Goal: Transaction & Acquisition: Purchase product/service

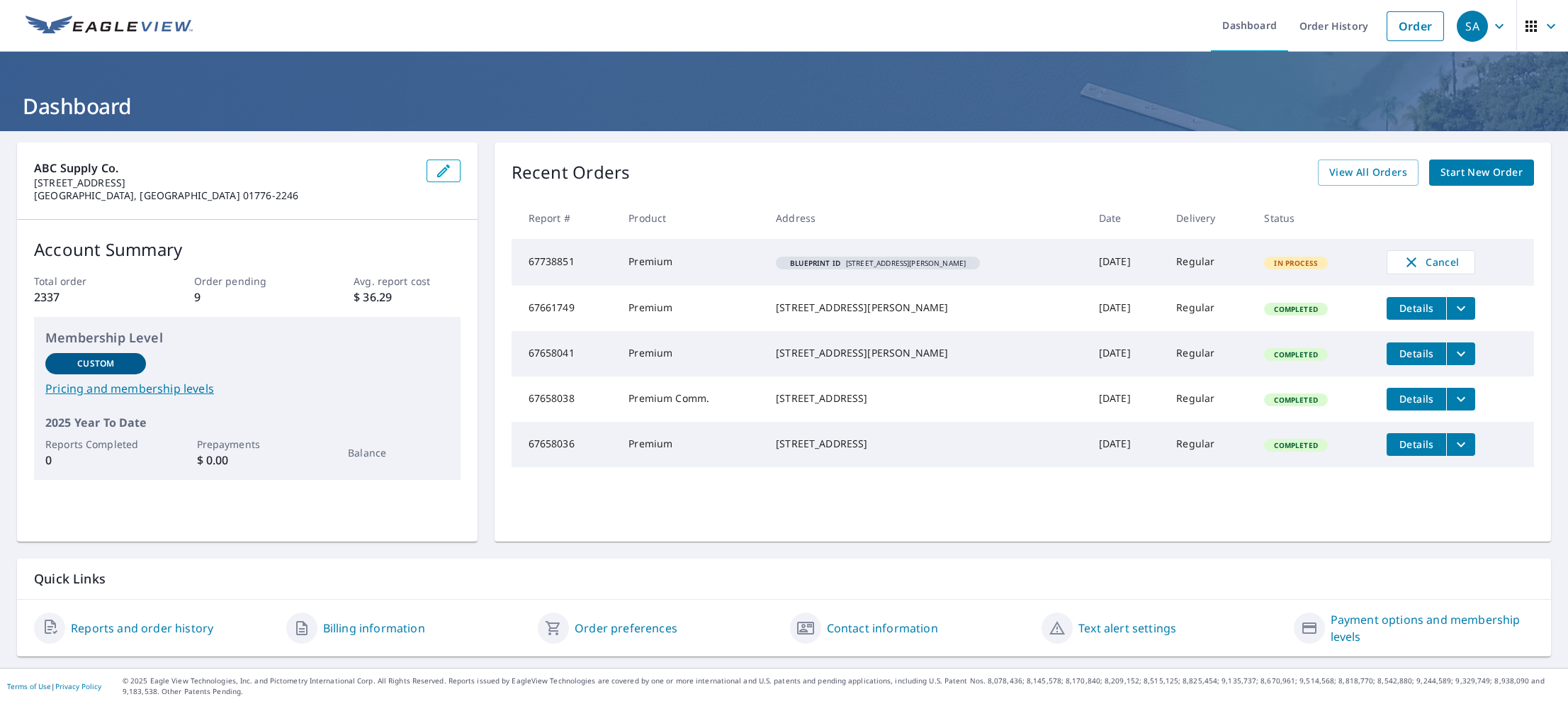
click at [1463, 169] on span "Start New Order" at bounding box center [1481, 173] width 82 height 17
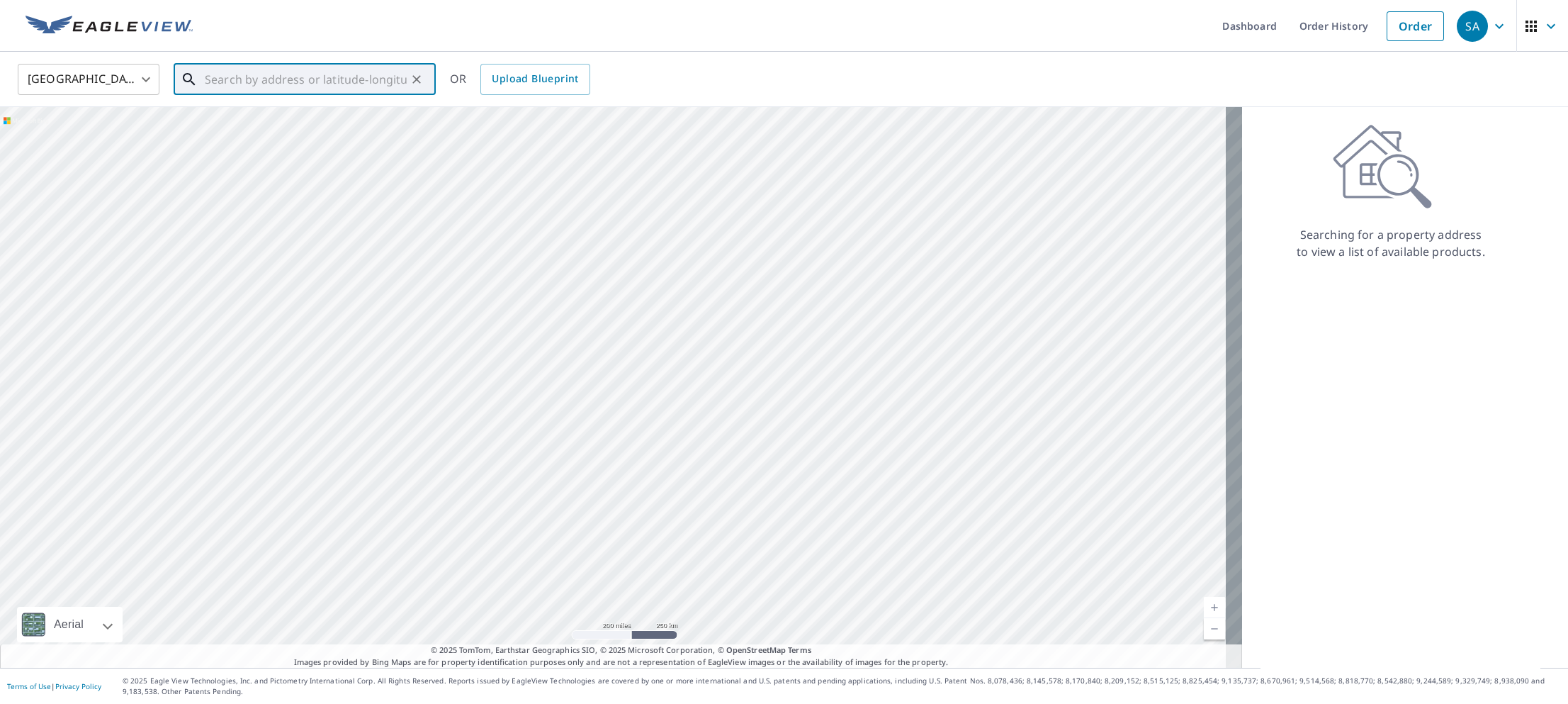
click at [230, 67] on input "text" at bounding box center [305, 80] width 202 height 40
paste input "[STREET_ADDRESS][US_STATE]"
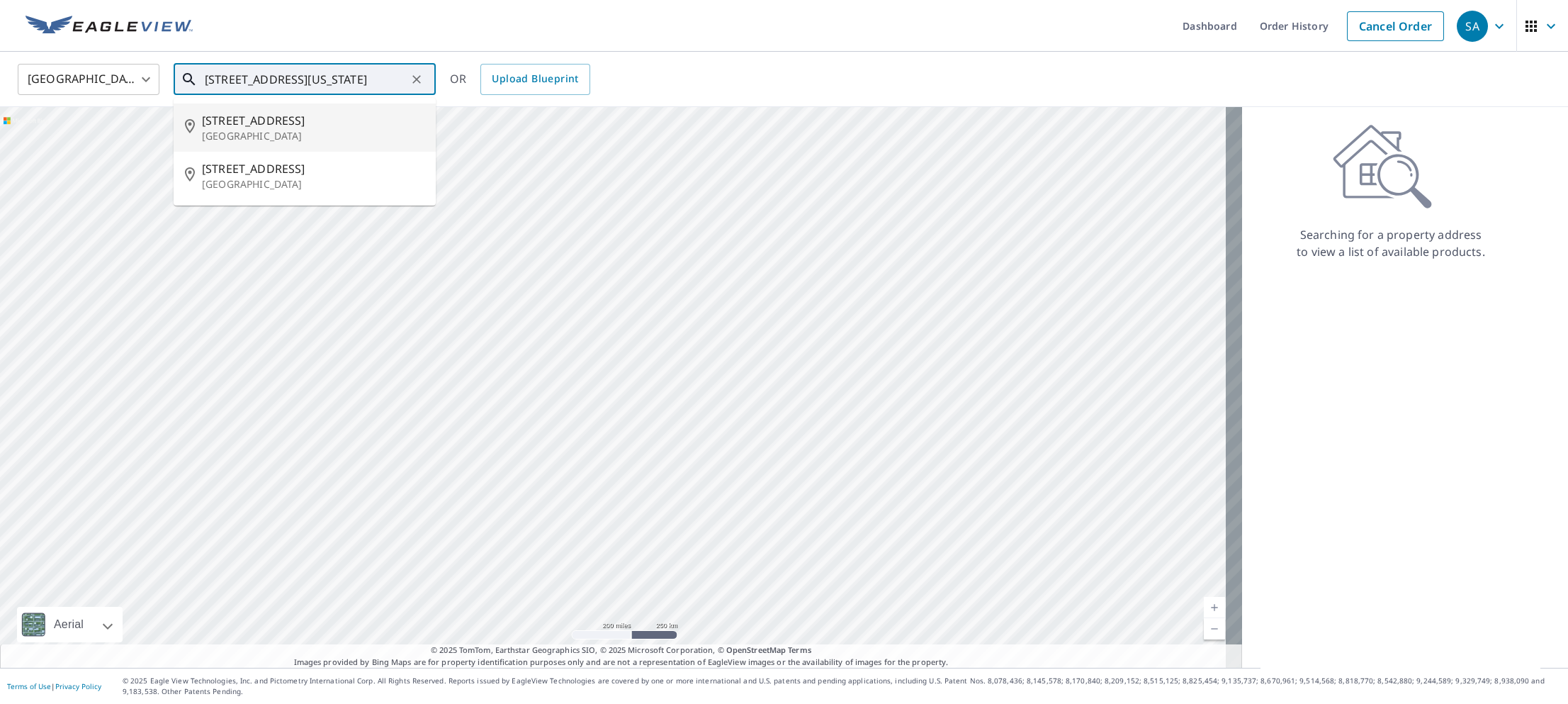
click at [271, 129] on p "[GEOGRAPHIC_DATA]" at bounding box center [313, 136] width 223 height 14
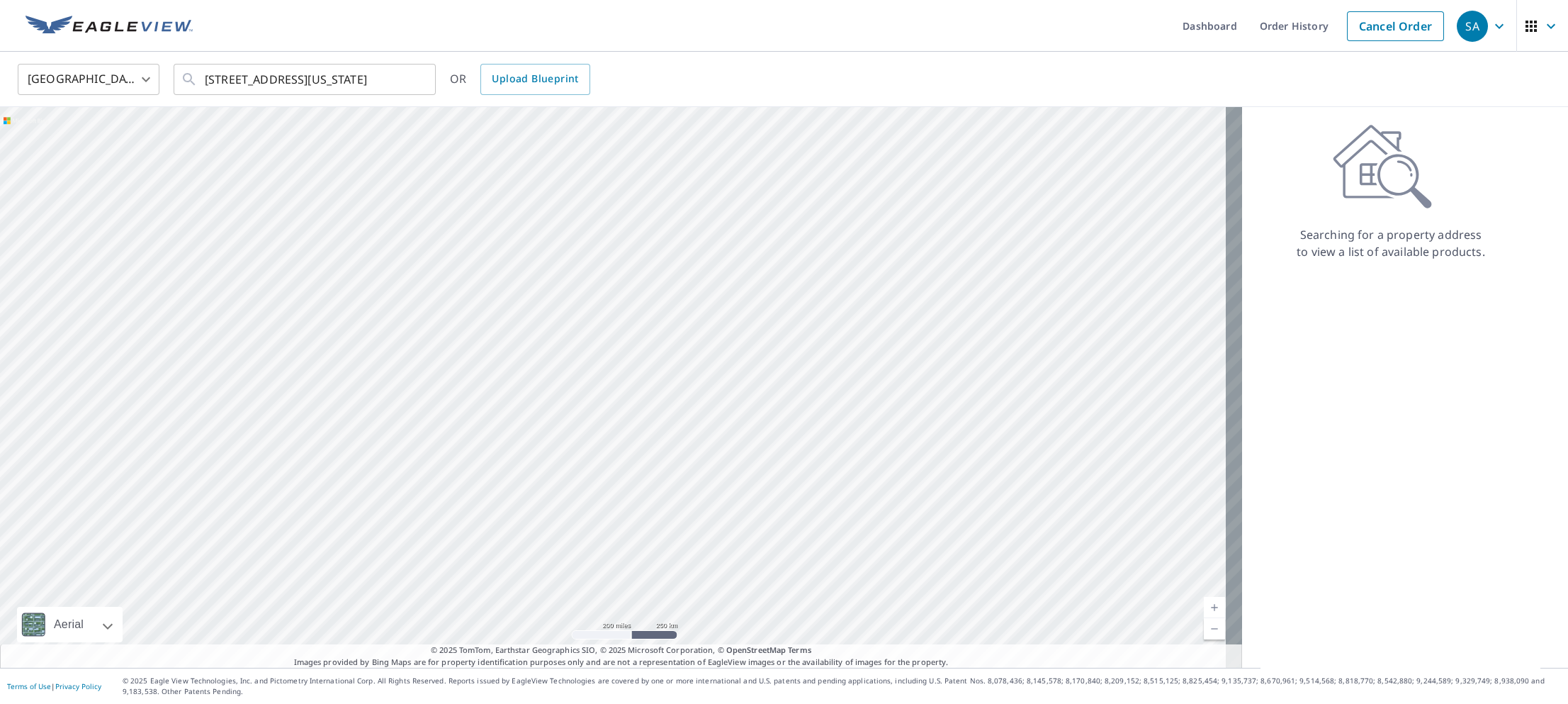
type input "[STREET_ADDRESS]"
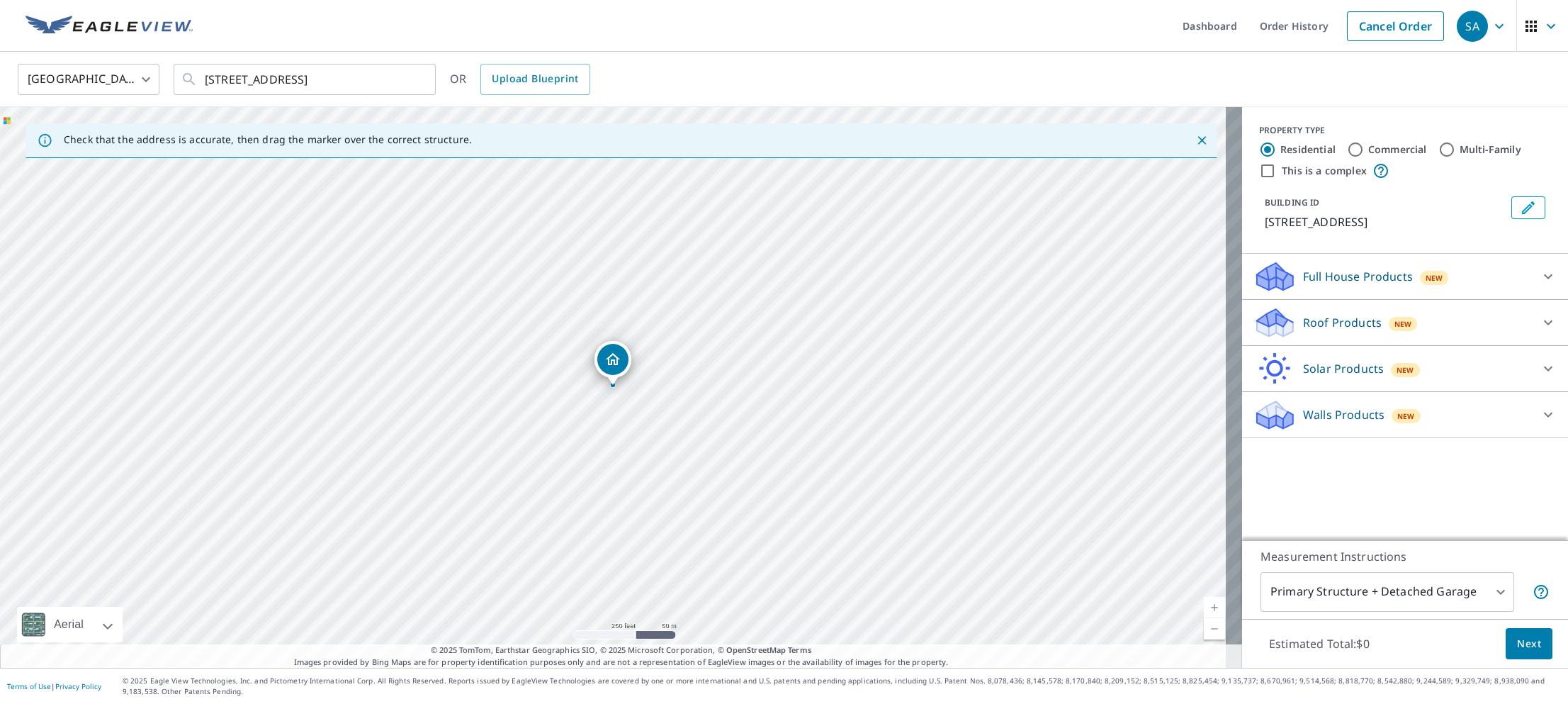
click at [1540, 318] on icon at bounding box center [1549, 323] width 17 height 17
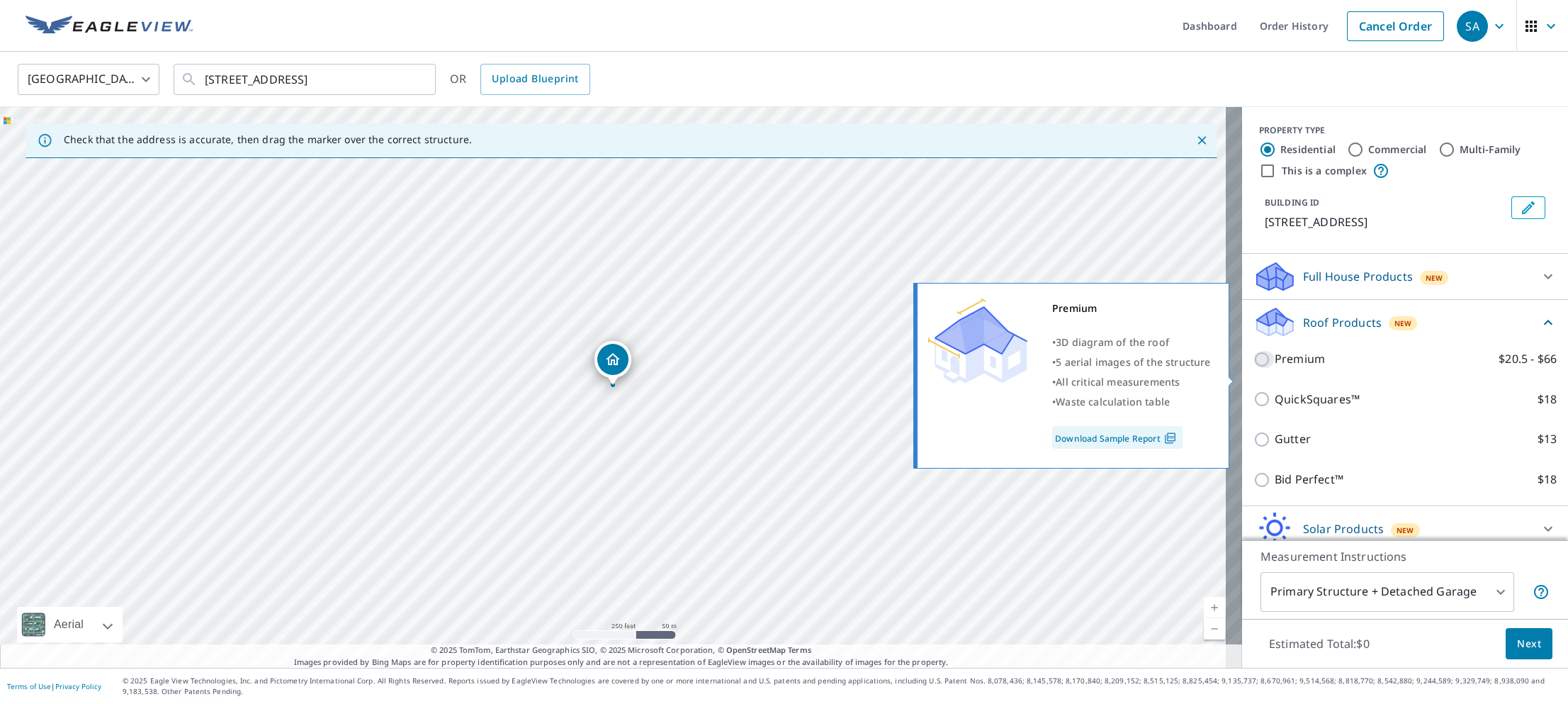
click at [1253, 368] on input "Premium $20.5 - $66" at bounding box center [1264, 360] width 22 height 17
checkbox input "true"
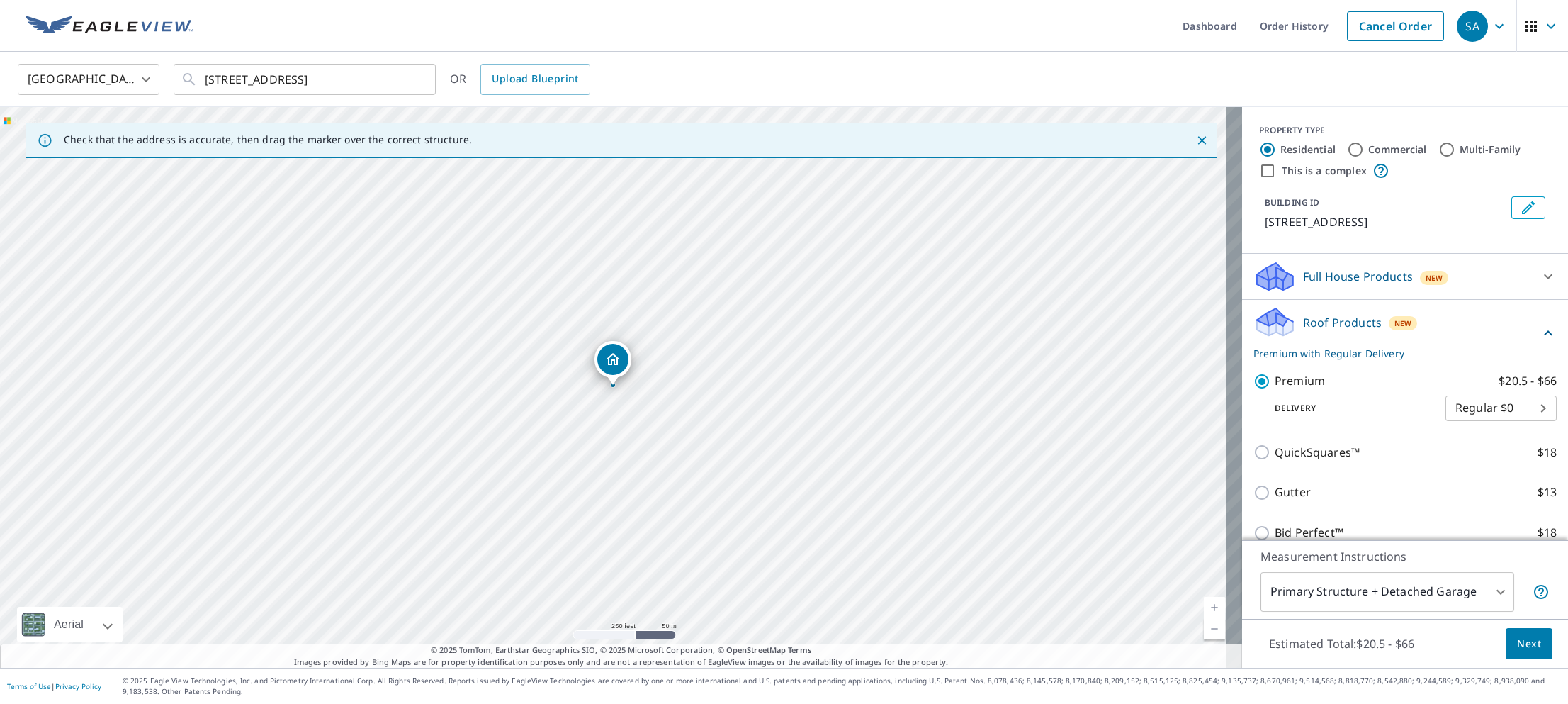
click at [1518, 641] on span "Next" at bounding box center [1530, 644] width 24 height 17
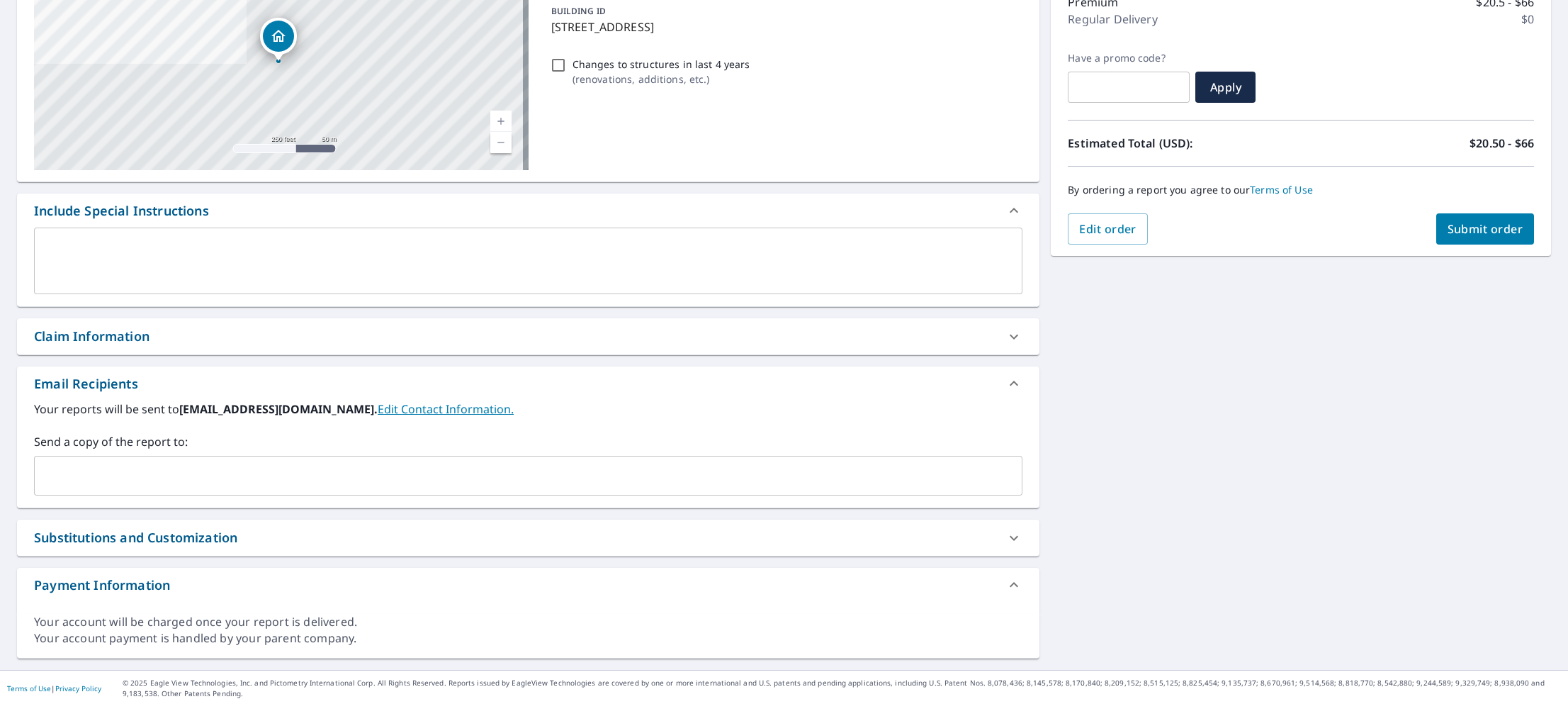
scroll to position [198, 0]
click at [138, 472] on input "text" at bounding box center [517, 473] width 954 height 27
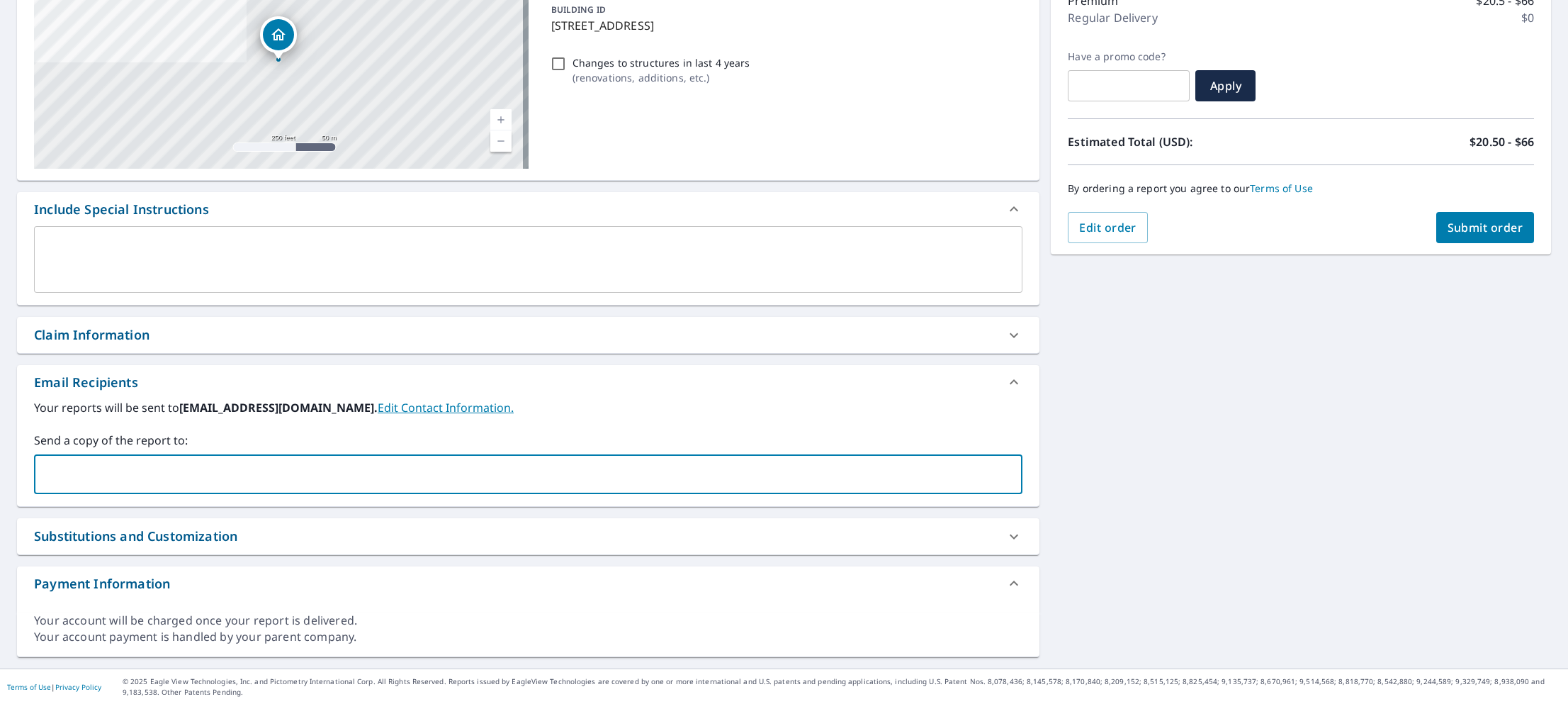
paste input "[PERSON_NAME] <[EMAIL_ADDRESS][DOMAIN_NAME]>"
click at [120, 477] on input "[PERSON_NAME] <[EMAIL_ADDRESS][DOMAIN_NAME]>" at bounding box center [517, 473] width 954 height 27
click at [195, 473] on input "[EMAIL_ADDRESS][DOMAIN_NAME]>" at bounding box center [517, 473] width 954 height 27
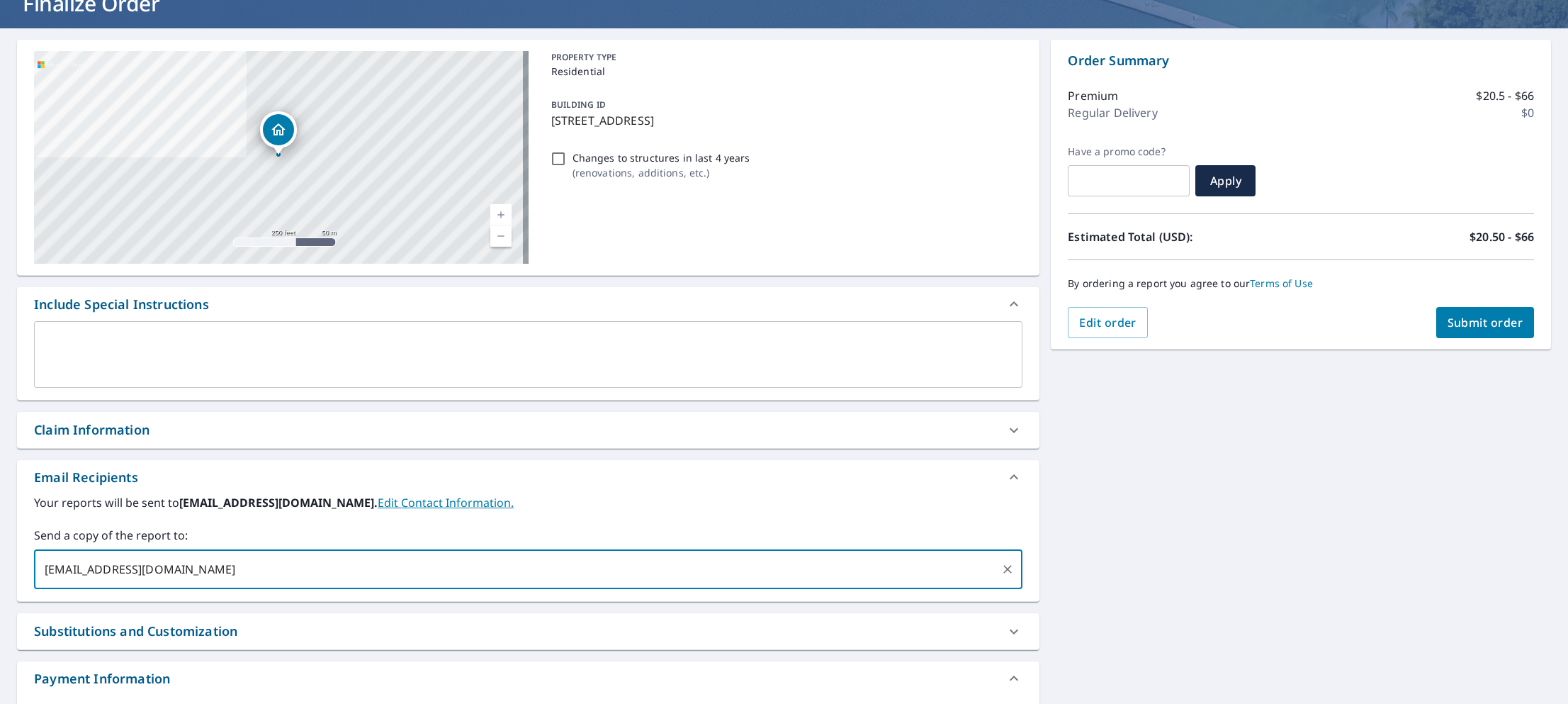
scroll to position [0, 0]
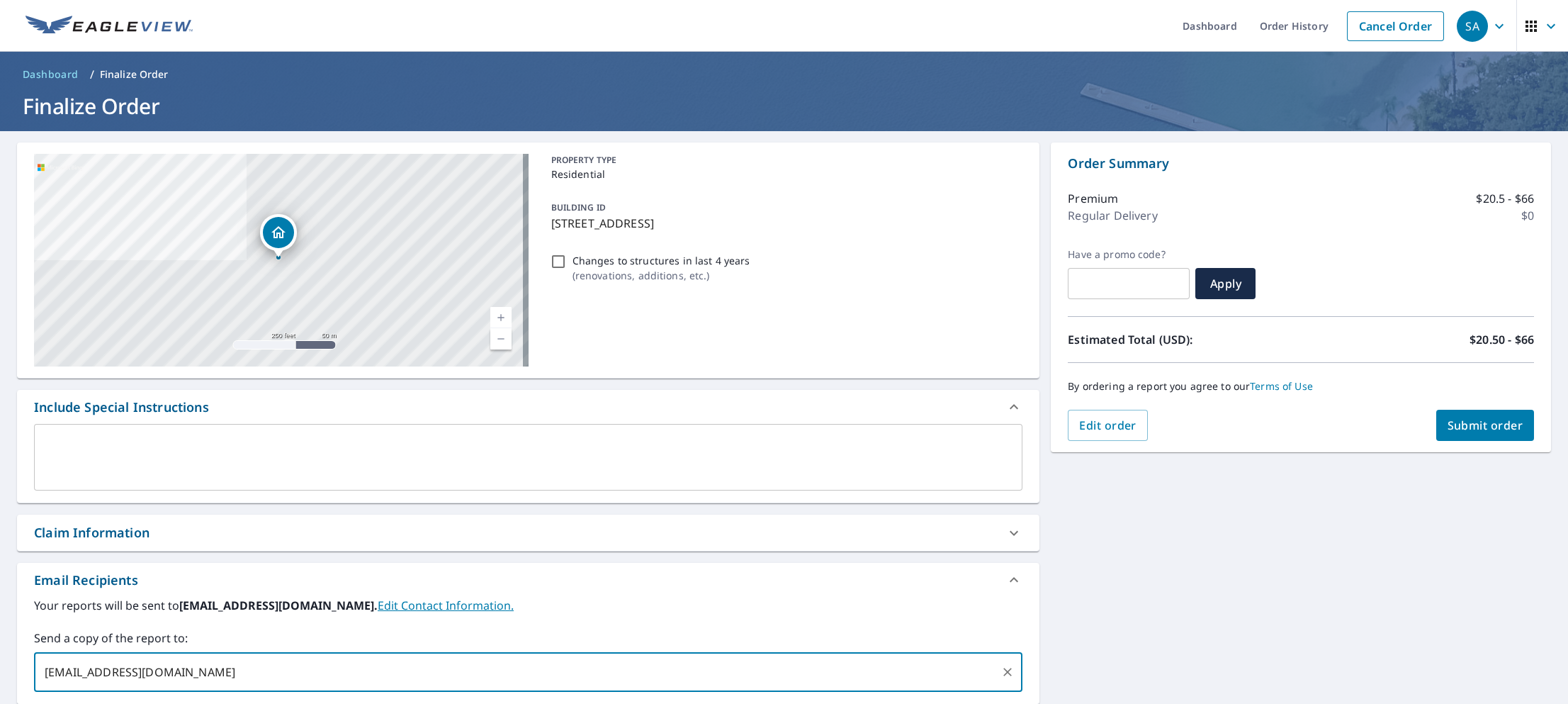
type input "[EMAIL_ADDRESS][DOMAIN_NAME]"
click at [1452, 418] on span "Submit order" at bounding box center [1485, 426] width 75 height 16
checkbox input "true"
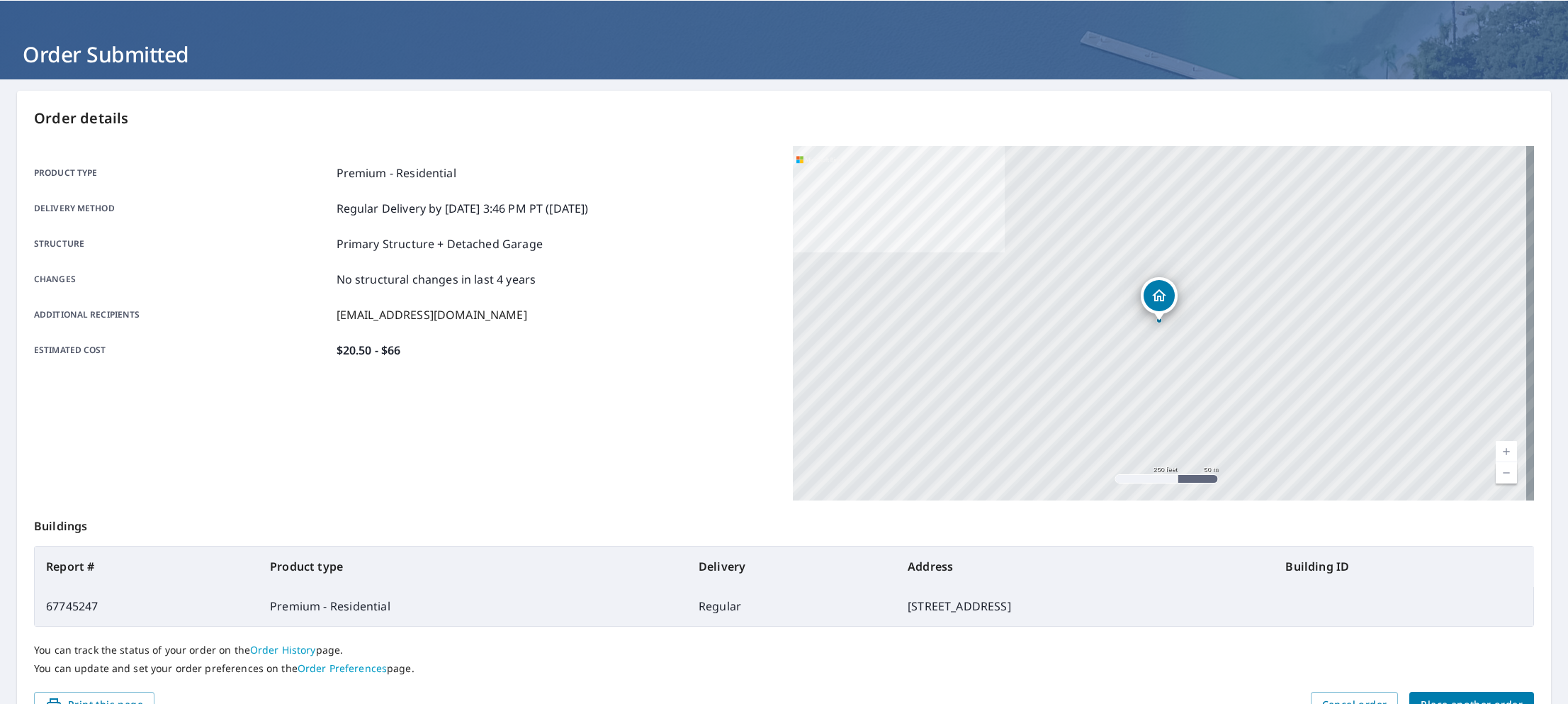
scroll to position [130, 0]
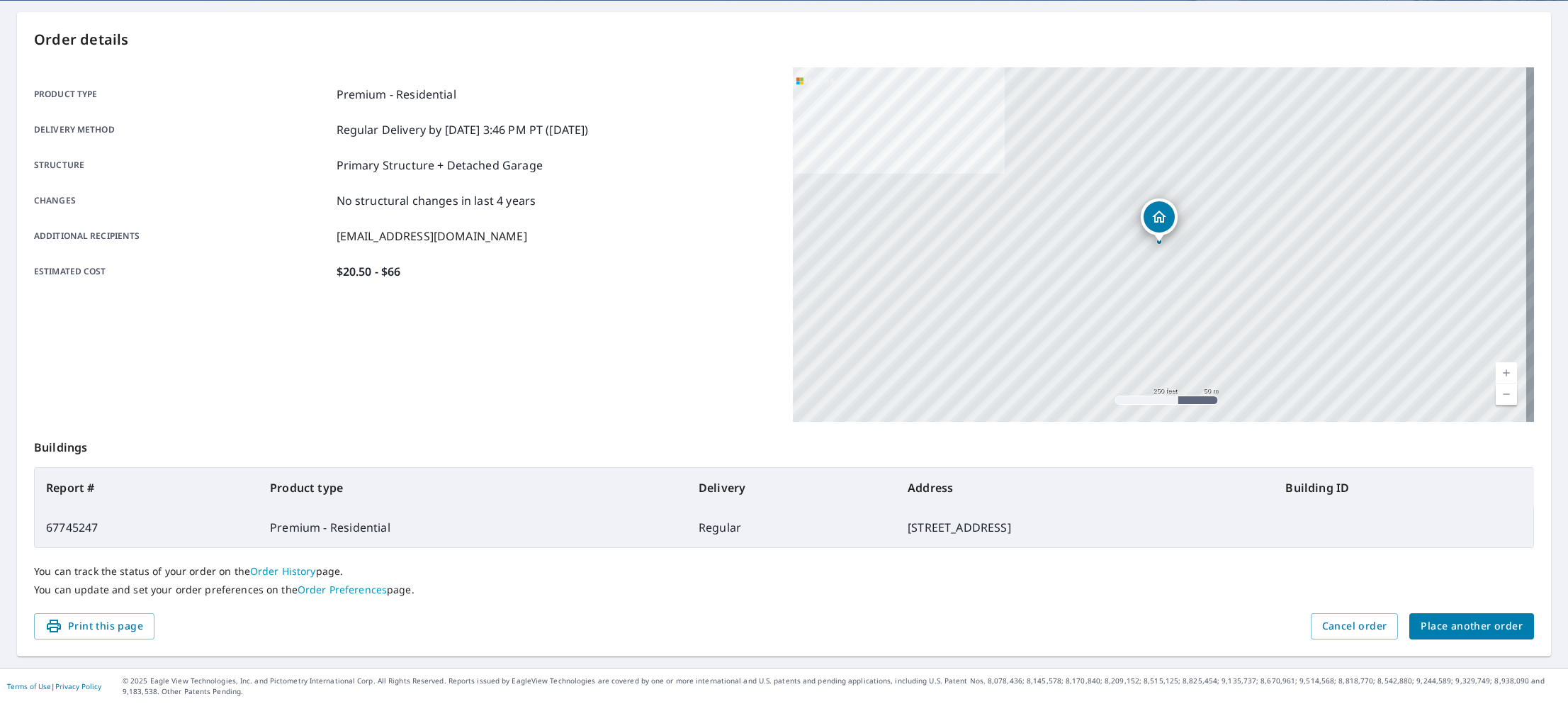
click at [1457, 623] on span "Place another order" at bounding box center [1472, 626] width 102 height 17
